Goal: Task Accomplishment & Management: Manage account settings

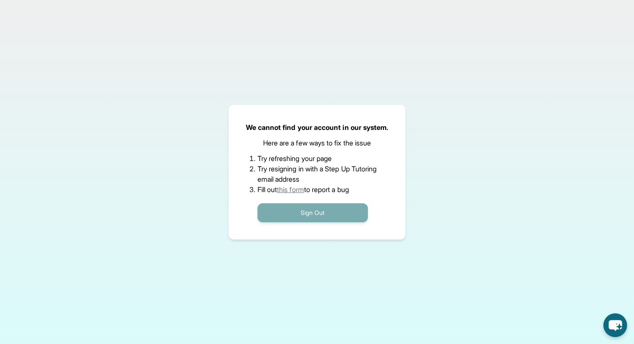
click at [277, 217] on button "Sign Out" at bounding box center [313, 212] width 110 height 19
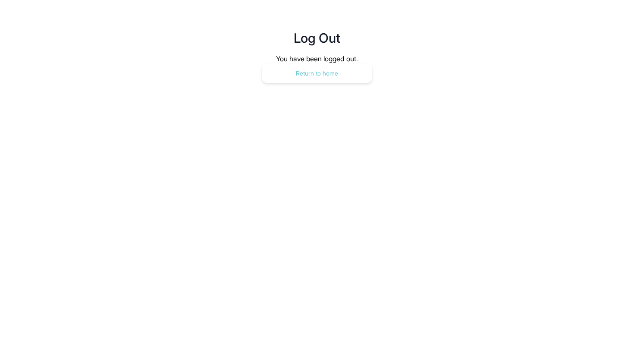
click at [274, 71] on button "Return to home" at bounding box center [317, 73] width 110 height 19
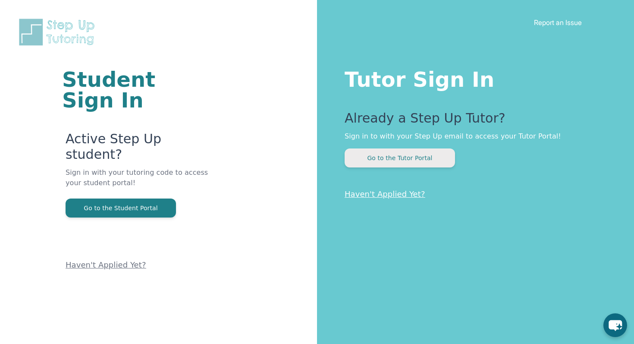
click at [404, 154] on button "Go to the Tutor Portal" at bounding box center [400, 157] width 110 height 19
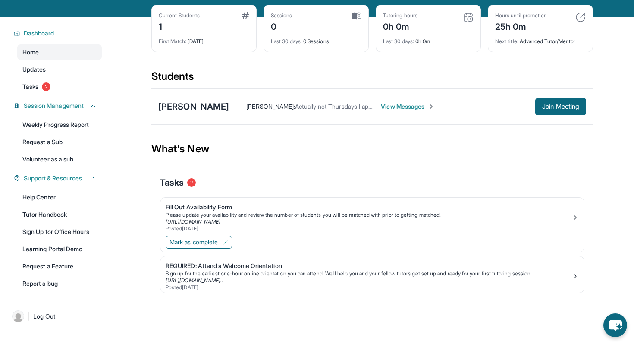
scroll to position [55, 0]
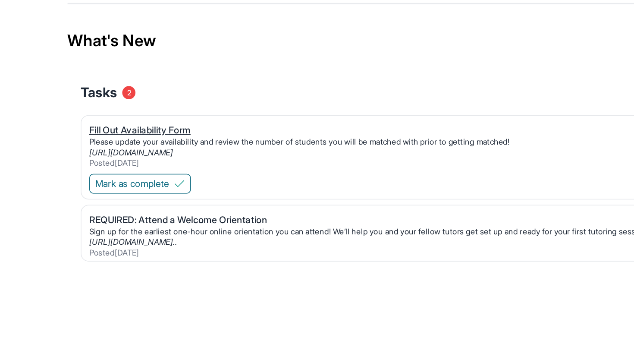
click at [221, 187] on div "Fill Out Availability Form" at bounding box center [369, 190] width 406 height 9
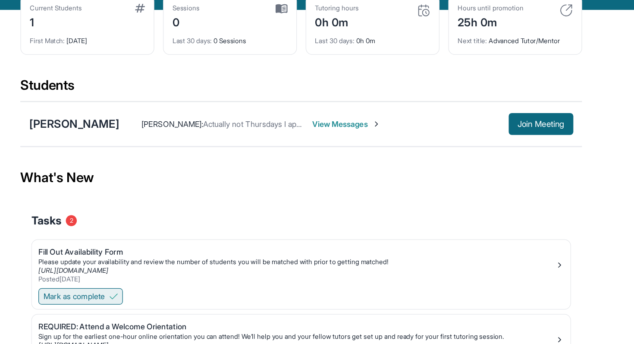
scroll to position [44, 0]
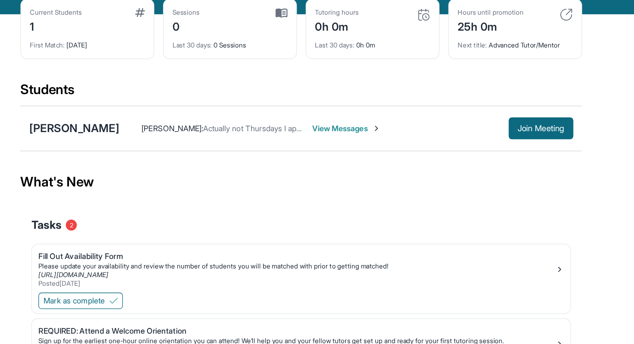
click at [394, 101] on span "View Messages" at bounding box center [408, 101] width 54 height 9
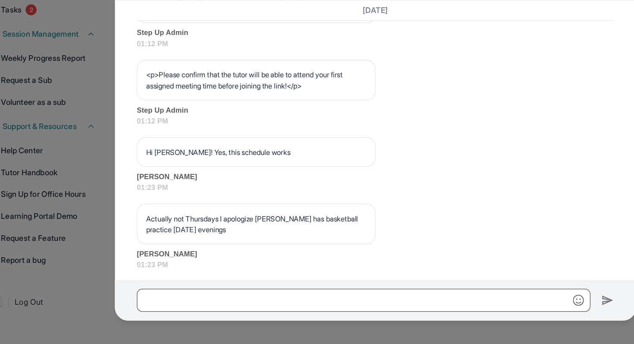
scroll to position [554, 0]
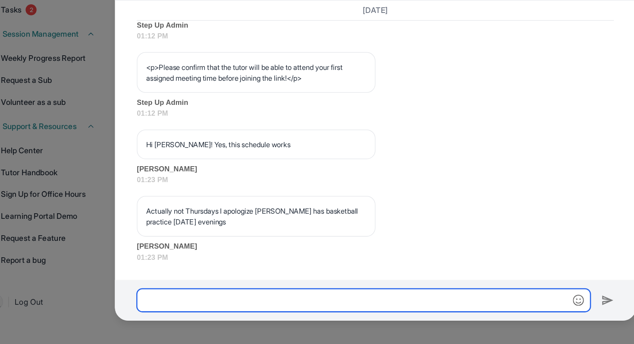
click at [227, 312] on input "text" at bounding box center [307, 309] width 357 height 18
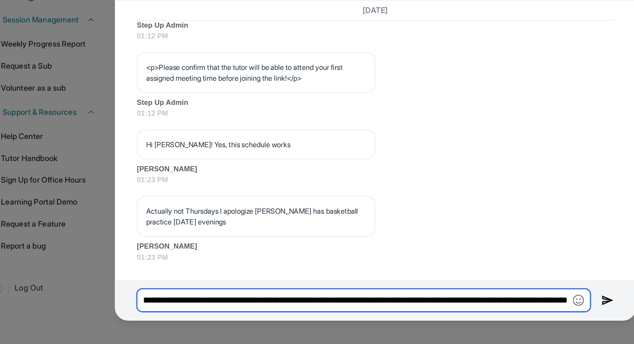
click at [443, 310] on input "**********" at bounding box center [307, 309] width 357 height 18
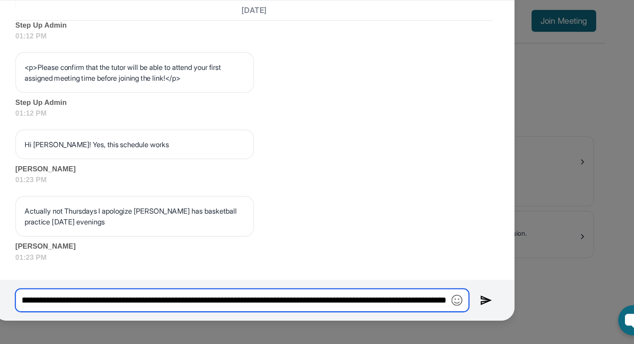
click at [466, 310] on input "**********" at bounding box center [307, 309] width 357 height 18
type input "**********"
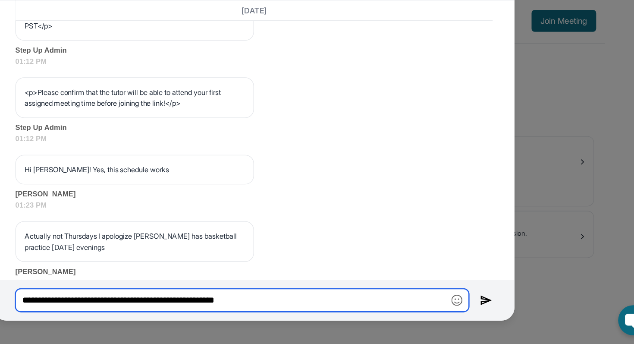
scroll to position [632, 0]
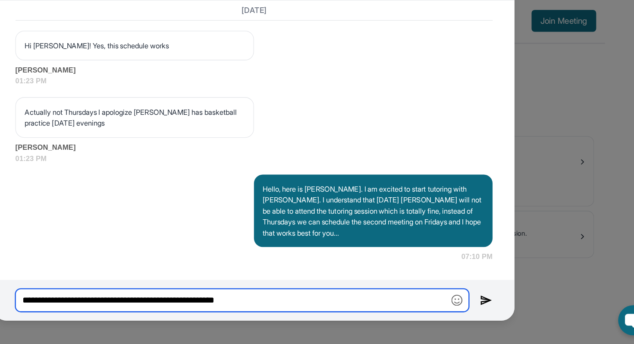
type input "**********"
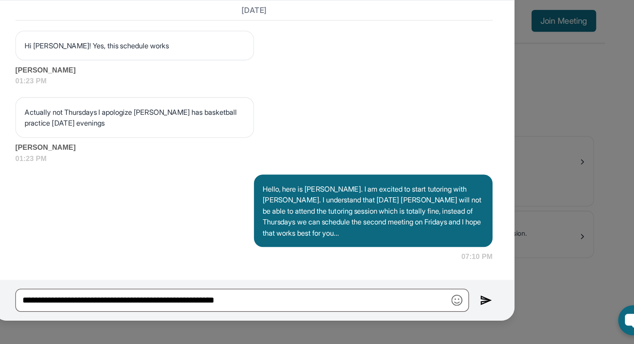
click at [499, 310] on img at bounding box center [500, 309] width 10 height 10
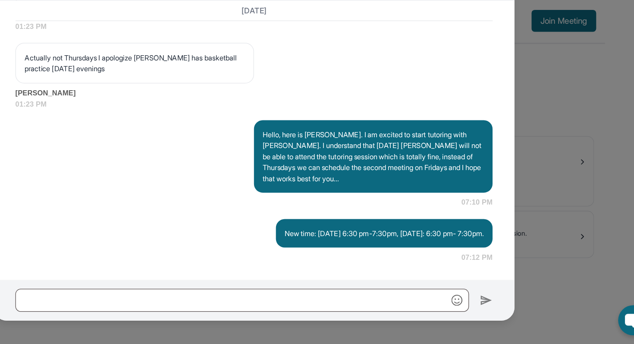
scroll to position [674, 0]
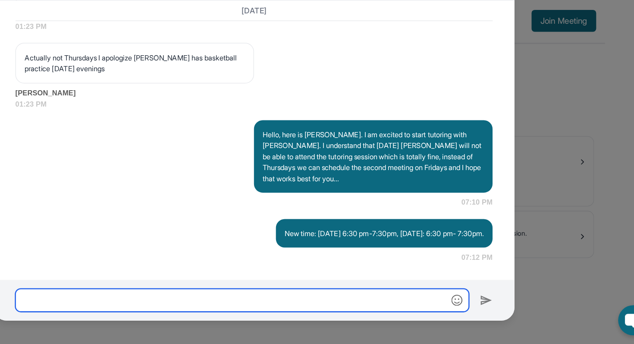
click at [338, 310] on input "text" at bounding box center [307, 309] width 357 height 18
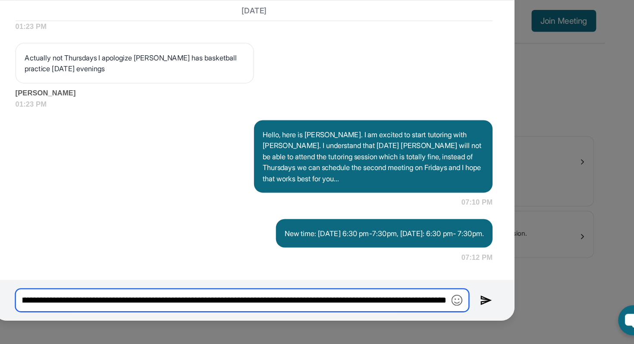
scroll to position [0, 808]
type input "**********"
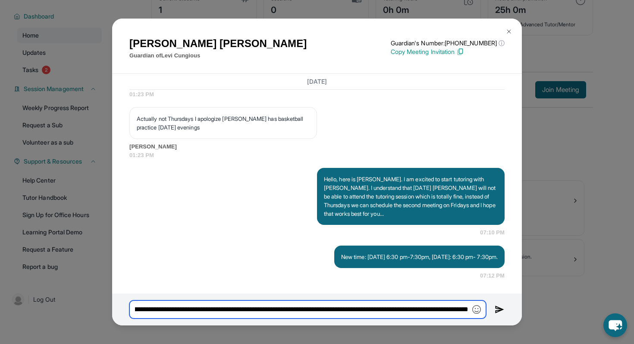
drag, startPoint x: 467, startPoint y: 311, endPoint x: 432, endPoint y: 310, distance: 35.0
click at [432, 310] on input "**********" at bounding box center [307, 309] width 357 height 18
click at [468, 311] on input "**********" at bounding box center [307, 309] width 357 height 18
drag, startPoint x: 468, startPoint y: 311, endPoint x: 149, endPoint y: 294, distance: 319.3
click at [149, 294] on div "**********" at bounding box center [317, 309] width 410 height 32
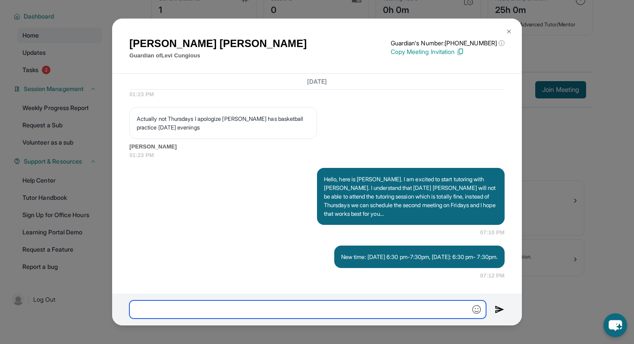
scroll to position [0, 0]
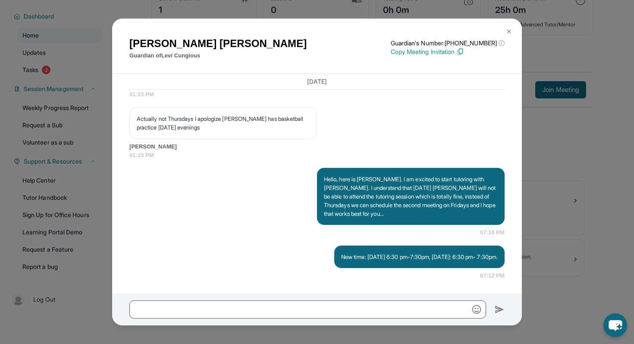
click at [507, 33] on img at bounding box center [509, 31] width 7 height 7
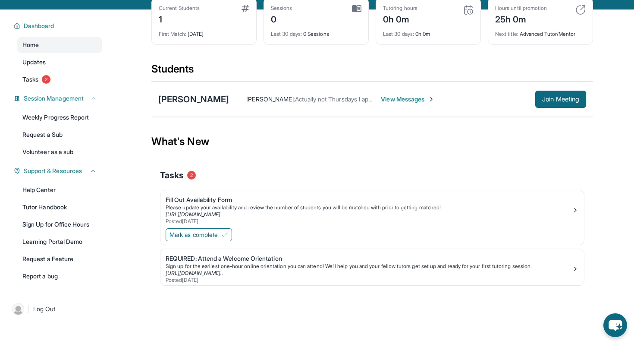
scroll to position [55, 0]
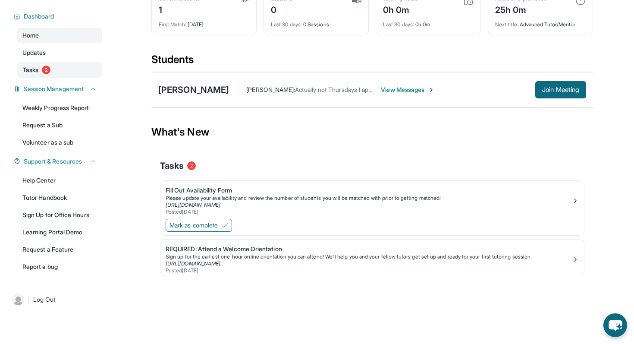
click at [54, 72] on link "Tasks 2" at bounding box center [59, 70] width 85 height 16
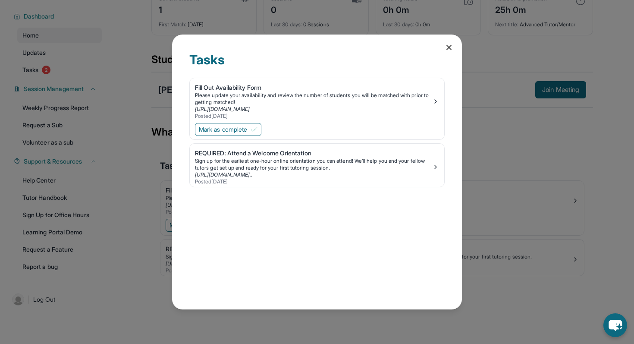
click at [264, 150] on div "REQUIRED: Attend a Welcome Orientation" at bounding box center [313, 153] width 237 height 9
click at [234, 128] on span "Mark as complete" at bounding box center [223, 129] width 48 height 9
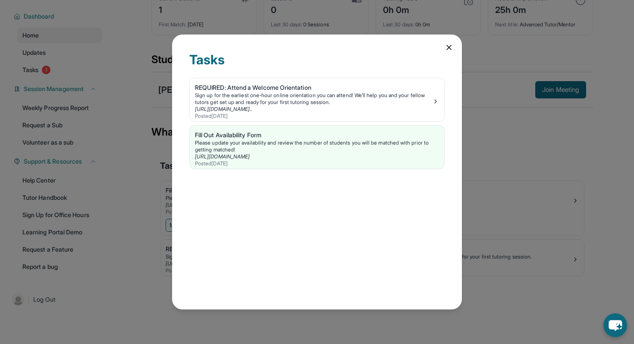
click at [132, 303] on div "Tasks REQUIRED: Attend a Welcome Orientation Sign up for the earliest one-hour …" at bounding box center [317, 172] width 634 height 344
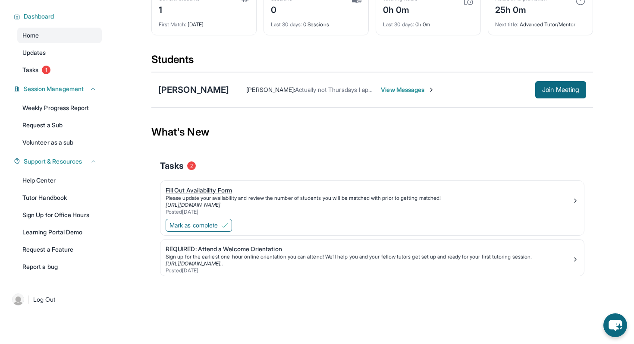
click at [209, 191] on div "Fill Out Availability Form" at bounding box center [369, 190] width 406 height 9
click at [28, 68] on span "Tasks" at bounding box center [30, 70] width 16 height 9
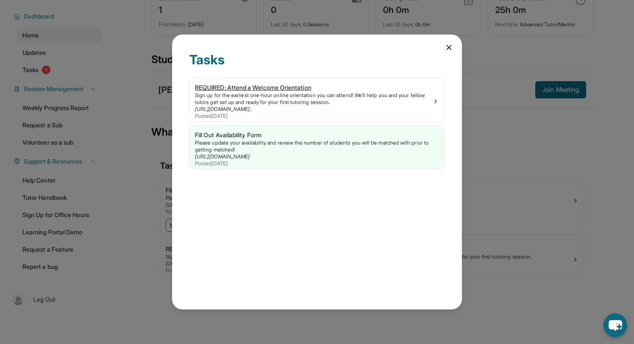
click at [227, 94] on div "Sign up for the earliest one-hour online orientation you can attend! We’ll help…" at bounding box center [313, 99] width 237 height 14
click at [451, 47] on icon at bounding box center [449, 47] width 9 height 9
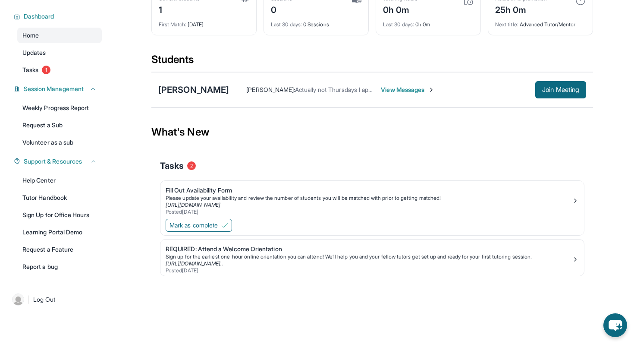
scroll to position [0, 0]
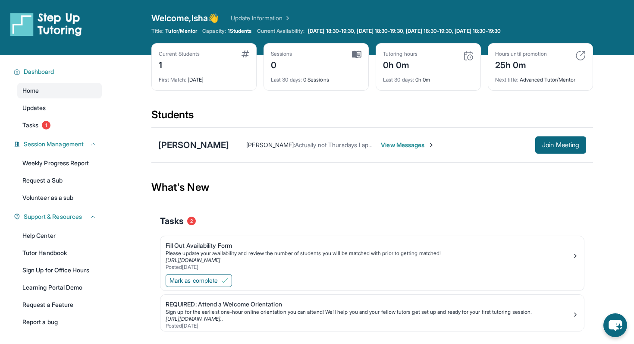
click at [390, 142] on span "View Messages" at bounding box center [408, 145] width 54 height 9
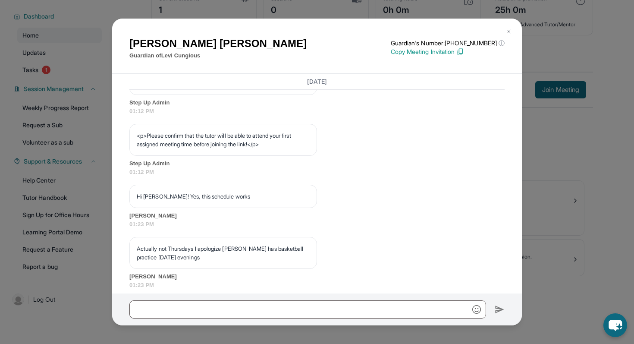
scroll to position [674, 0]
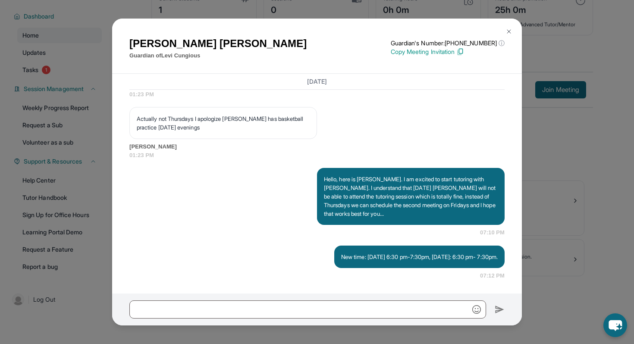
click at [585, 147] on div "Britney Kronberger Guardian of Levi Cungious Guardian's Number: +16283484657 ⓘ …" at bounding box center [317, 172] width 634 height 344
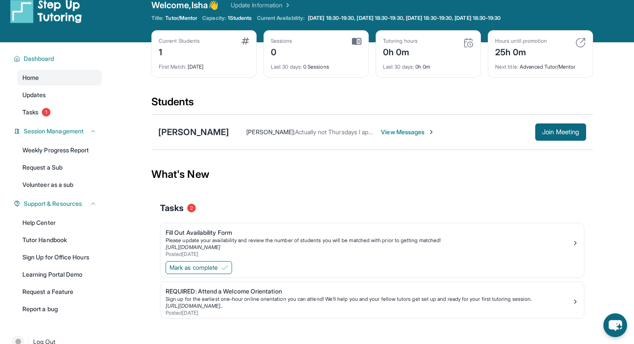
scroll to position [12, 0]
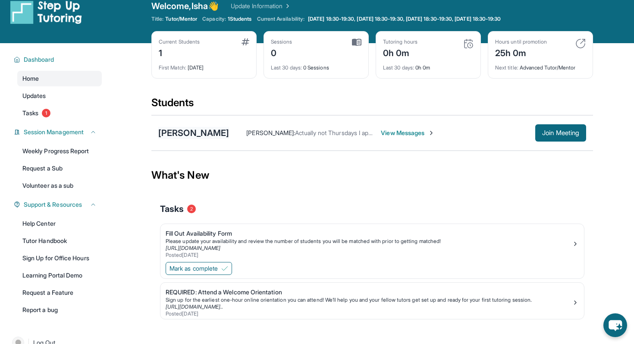
click at [200, 132] on div "Levi Cungious" at bounding box center [193, 133] width 71 height 12
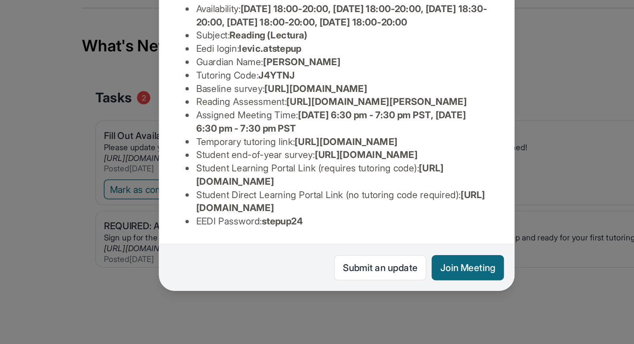
scroll to position [39, 0]
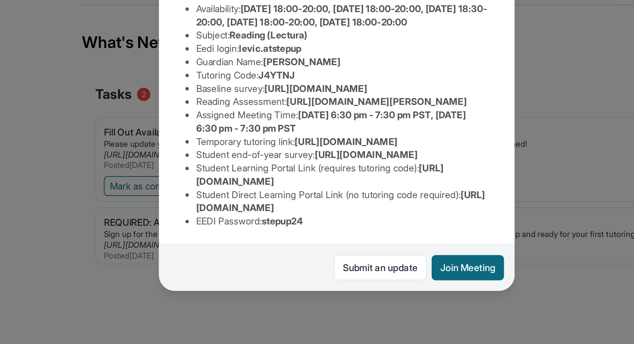
click at [331, 321] on div "Levi Cungious Guardian: Britney Kronberger Student Information https://student-…" at bounding box center [317, 172] width 634 height 344
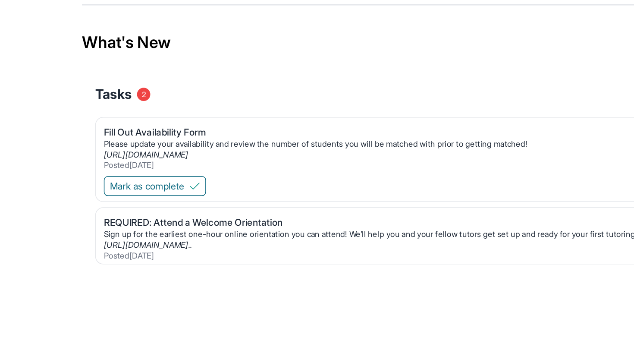
scroll to position [39, 0]
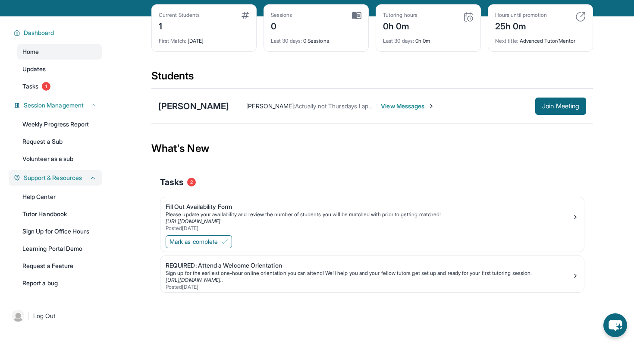
click at [68, 178] on span "Support & Resources" at bounding box center [53, 177] width 58 height 9
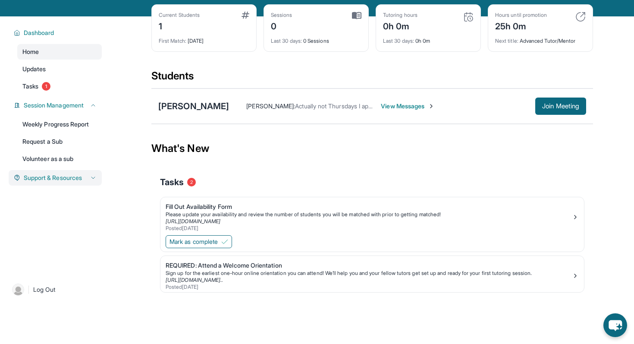
click at [68, 178] on span "Support & Resources" at bounding box center [53, 177] width 58 height 9
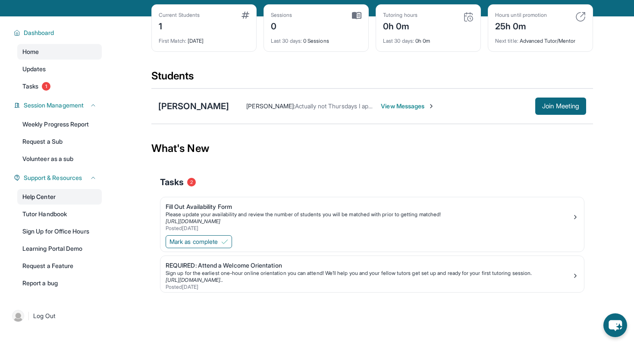
click at [54, 194] on link "Help Center" at bounding box center [59, 197] width 85 height 16
click at [194, 107] on div "Levi Cungious" at bounding box center [193, 106] width 71 height 12
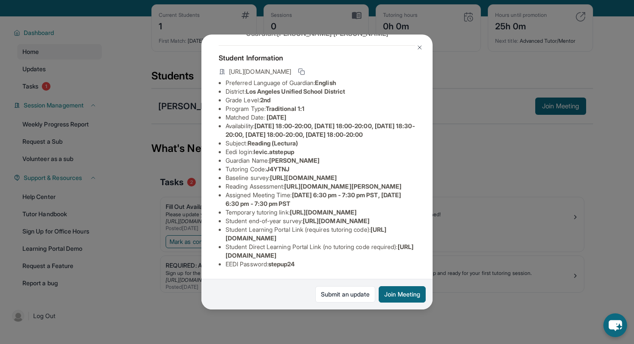
scroll to position [0, 0]
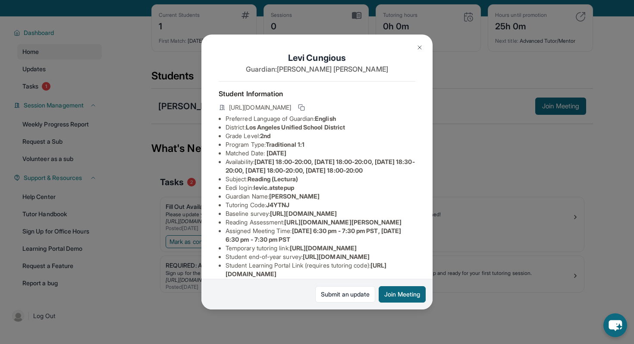
click at [404, 327] on div "Levi Cungious Guardian: Britney Kronberger Student Information https://student-…" at bounding box center [317, 172] width 634 height 344
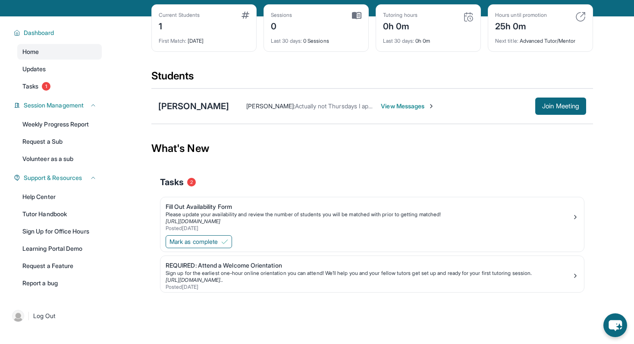
scroll to position [55, 0]
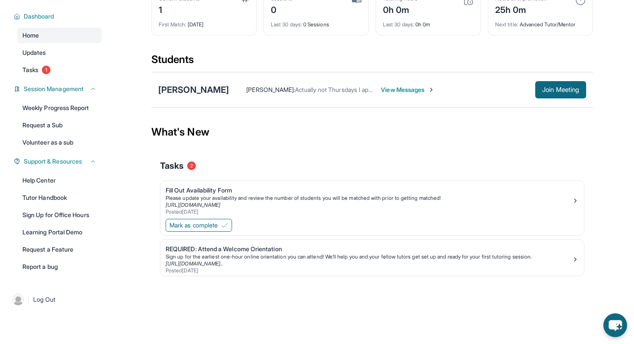
click at [194, 89] on div "Levi Cungious" at bounding box center [193, 90] width 71 height 12
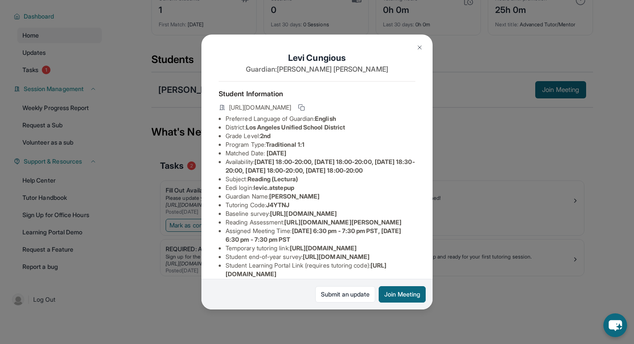
click at [451, 156] on div "Levi Cungious Guardian: Britney Kronberger Student Information https://student-…" at bounding box center [317, 172] width 634 height 344
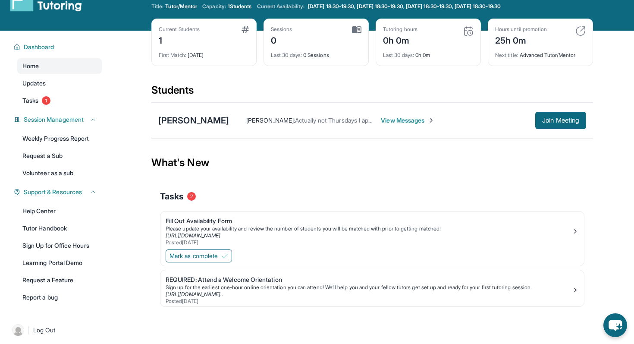
scroll to position [20, 0]
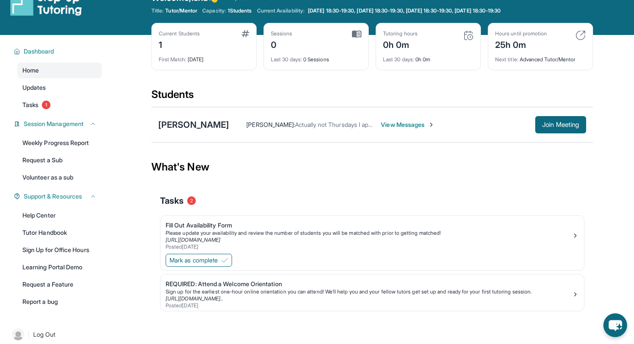
click at [258, 128] on span "Britney Kronberger :" at bounding box center [270, 124] width 49 height 7
click at [275, 123] on span "Britney Kronberger :" at bounding box center [270, 124] width 49 height 7
click at [204, 127] on div "Levi Cungious" at bounding box center [193, 125] width 71 height 12
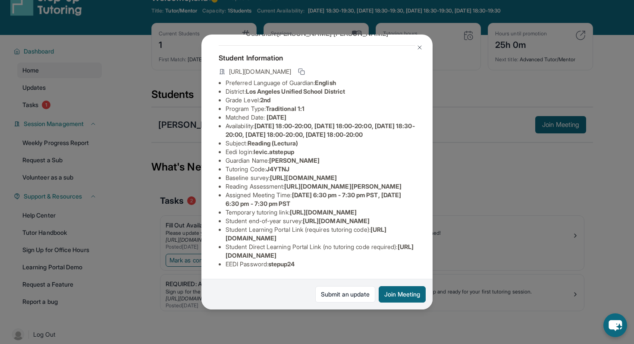
scroll to position [131, 0]
click at [470, 176] on div "Levi Cungious Guardian: Britney Kronberger Student Information https://student-…" at bounding box center [317, 172] width 634 height 344
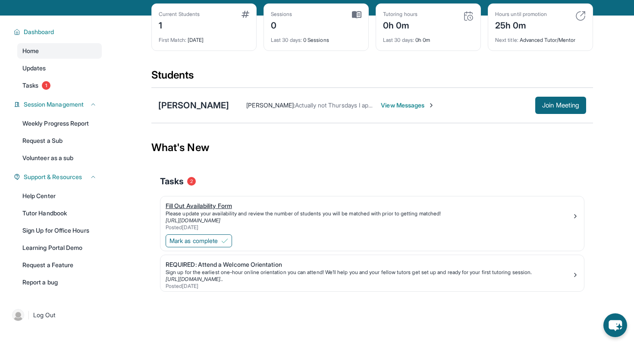
scroll to position [0, 0]
